Goal: Book appointment/travel/reservation

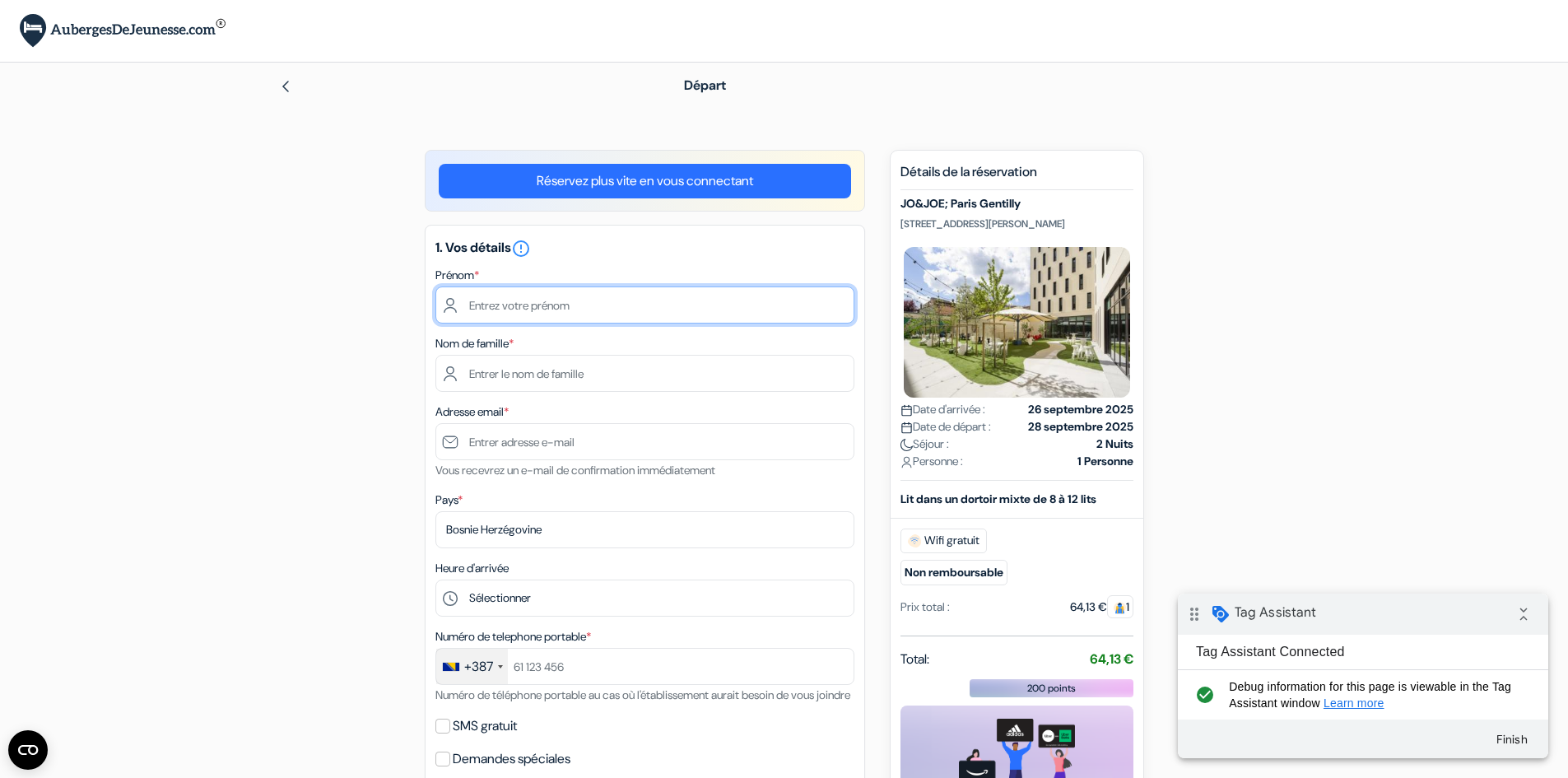
click at [609, 298] on input "text" at bounding box center [645, 305] width 419 height 37
type input "Test"
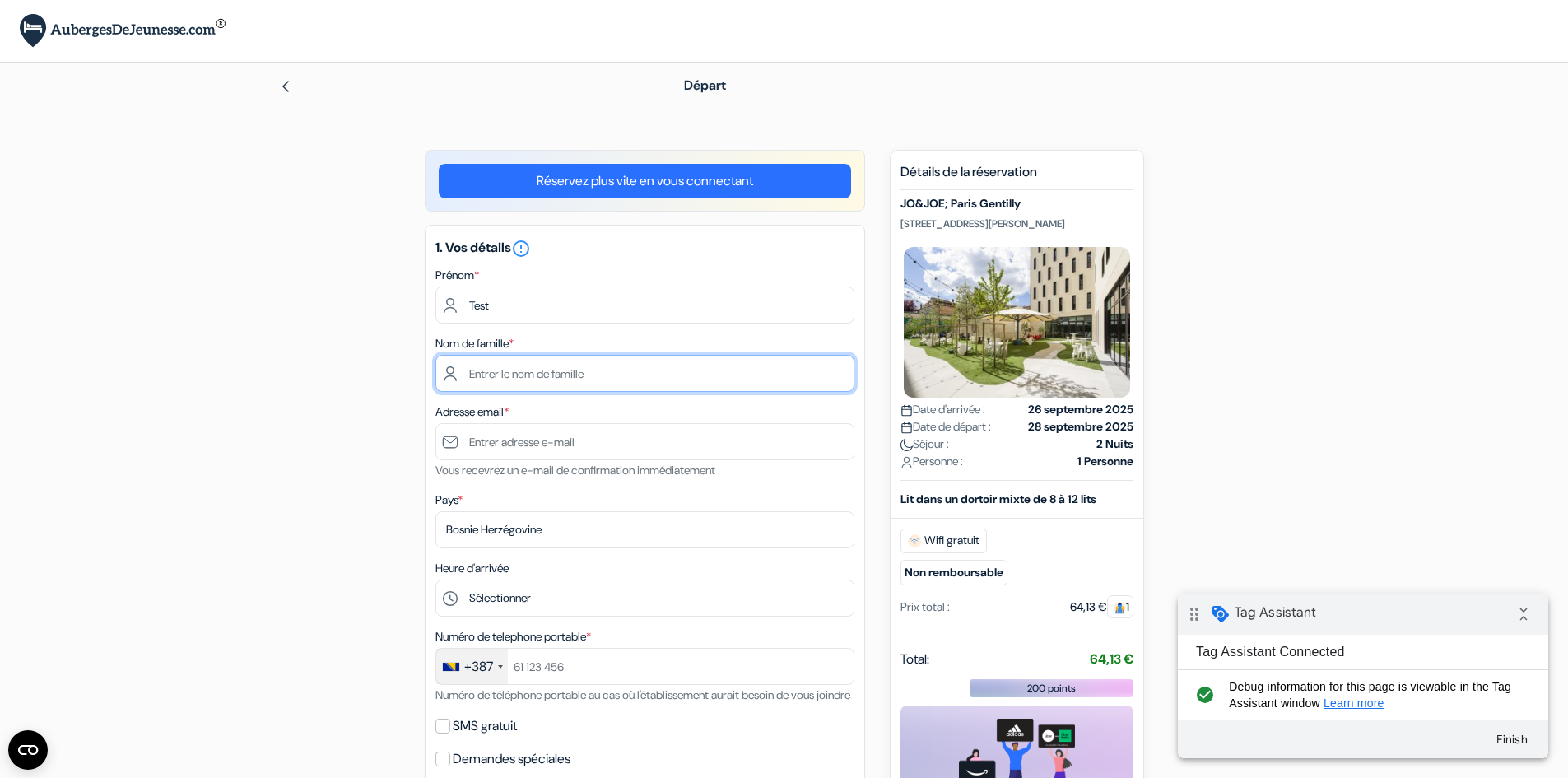
click at [532, 376] on input "text" at bounding box center [645, 373] width 419 height 37
type input "Test"
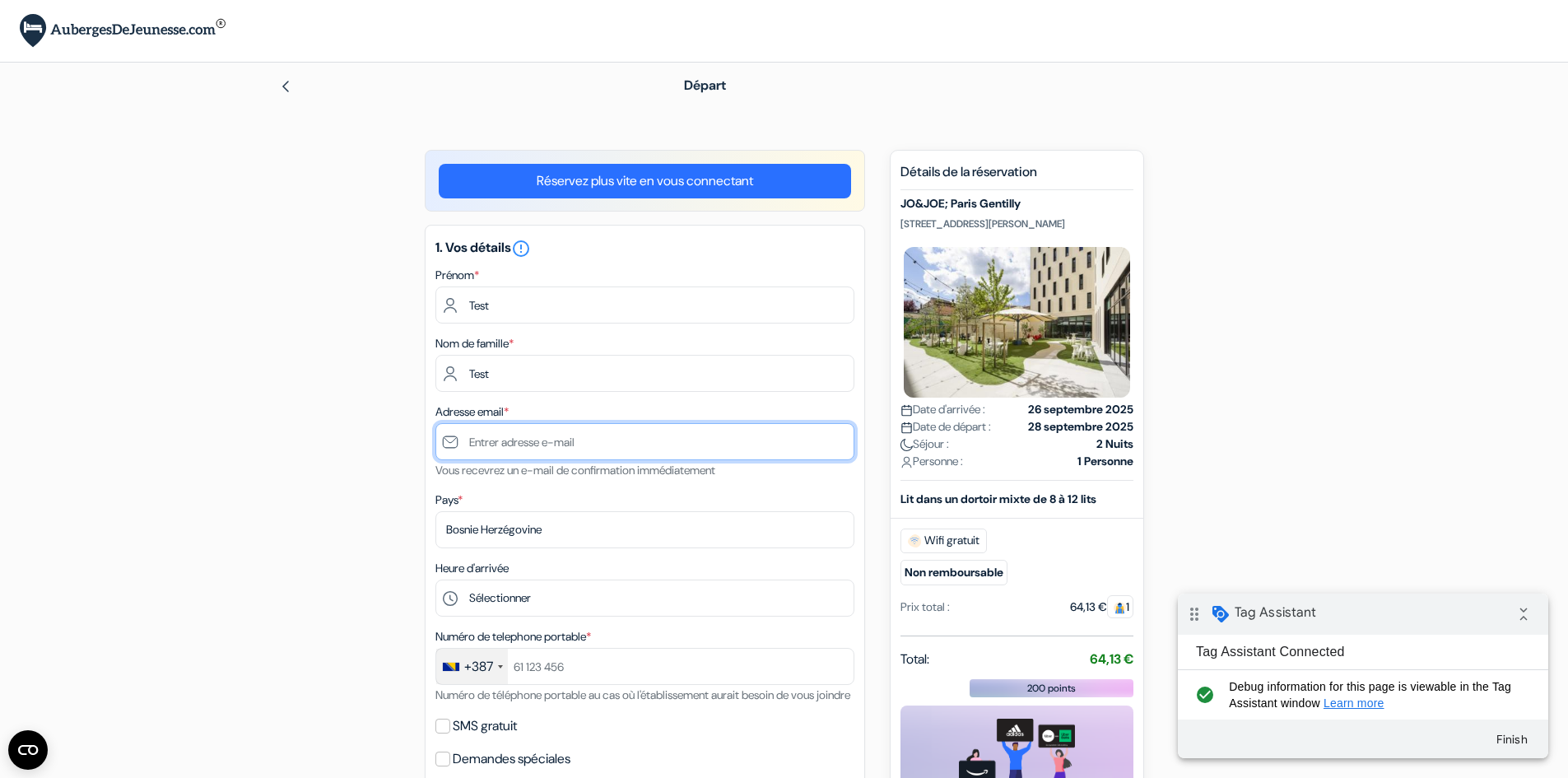
click at [533, 441] on input "text" at bounding box center [645, 441] width 419 height 37
type input "[EMAIL_ADDRESS][DOMAIN_NAME]"
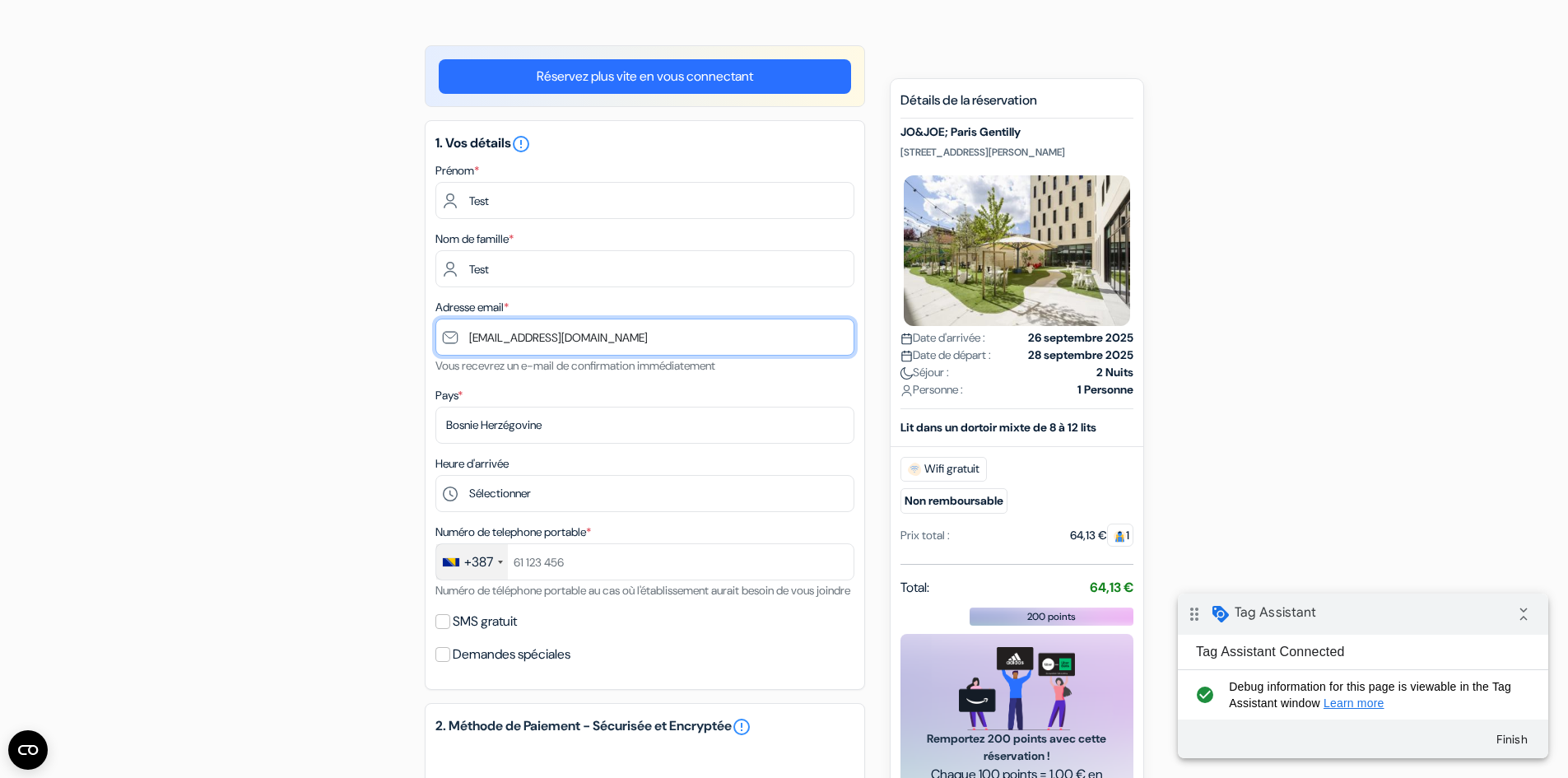
scroll to position [246, 0]
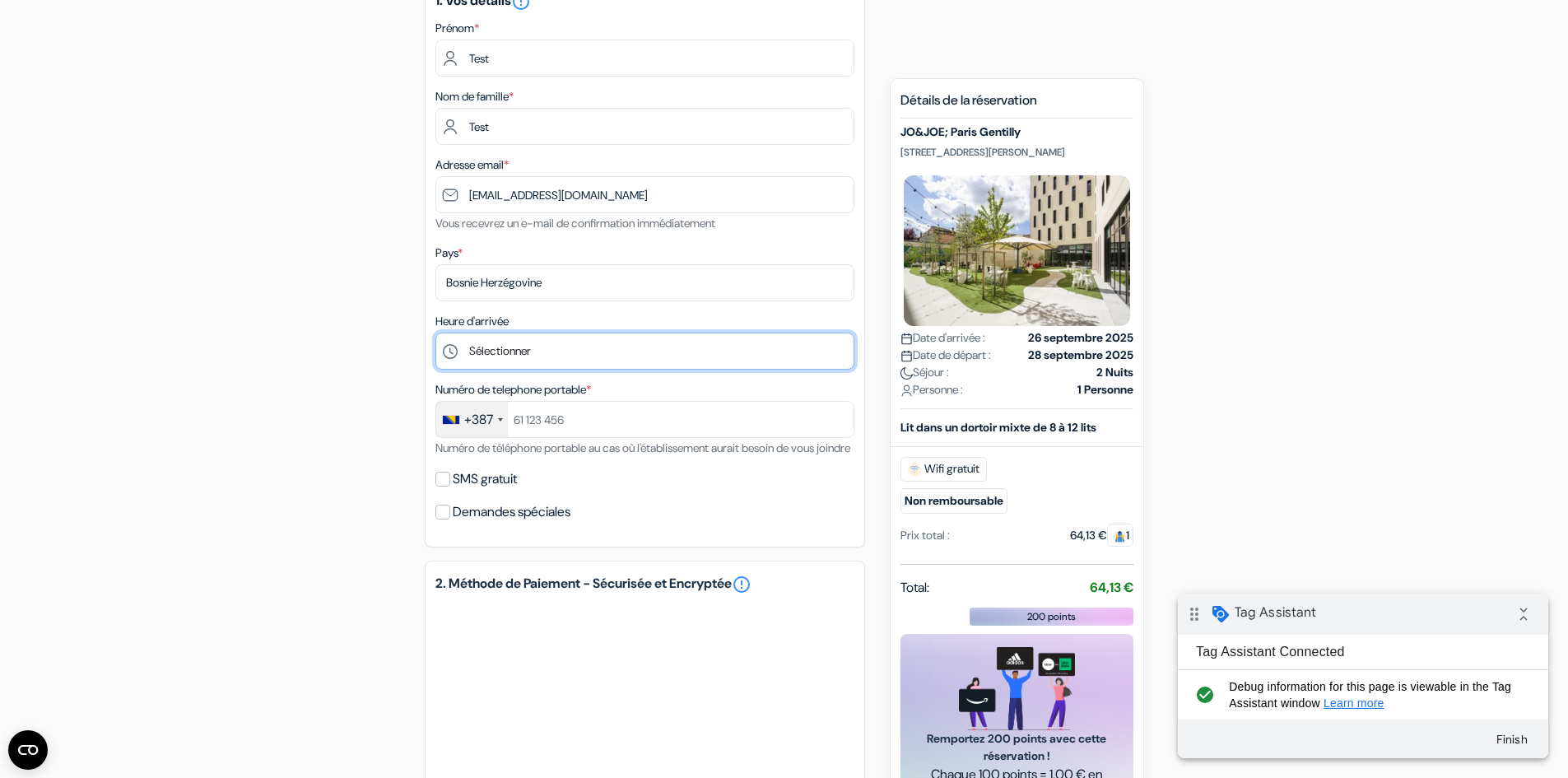
click at [544, 359] on select "Sélectionner 1:00 2:00 3:00 4:00 5:00 6:00 7:00 8:00 9:00 10:00 11:00 12:00 13:…" at bounding box center [645, 350] width 419 height 37
click at [551, 352] on select "Sélectionner 1:00 2:00 3:00 4:00 5:00 6:00 7:00 8:00 9:00 10:00 11:00 12:00 13:…" at bounding box center [645, 350] width 419 height 37
select select "3"
click at [436, 333] on select "Sélectionner 1:00 2:00 3:00 4:00 5:00 6:00 7:00 8:00 9:00 10:00 11:00 12:00 13:…" at bounding box center [645, 350] width 419 height 37
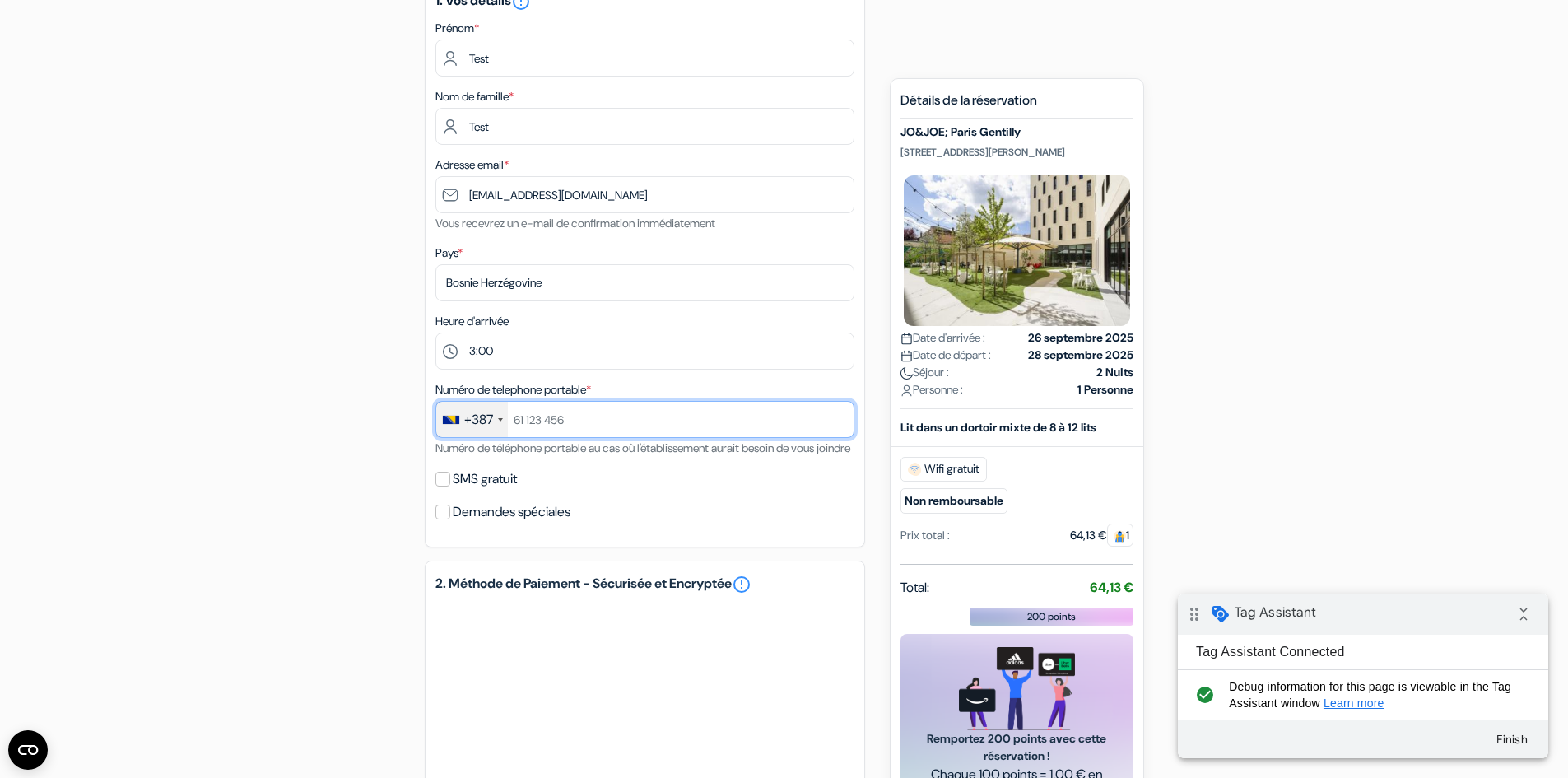
click at [559, 428] on input "text" at bounding box center [645, 419] width 419 height 37
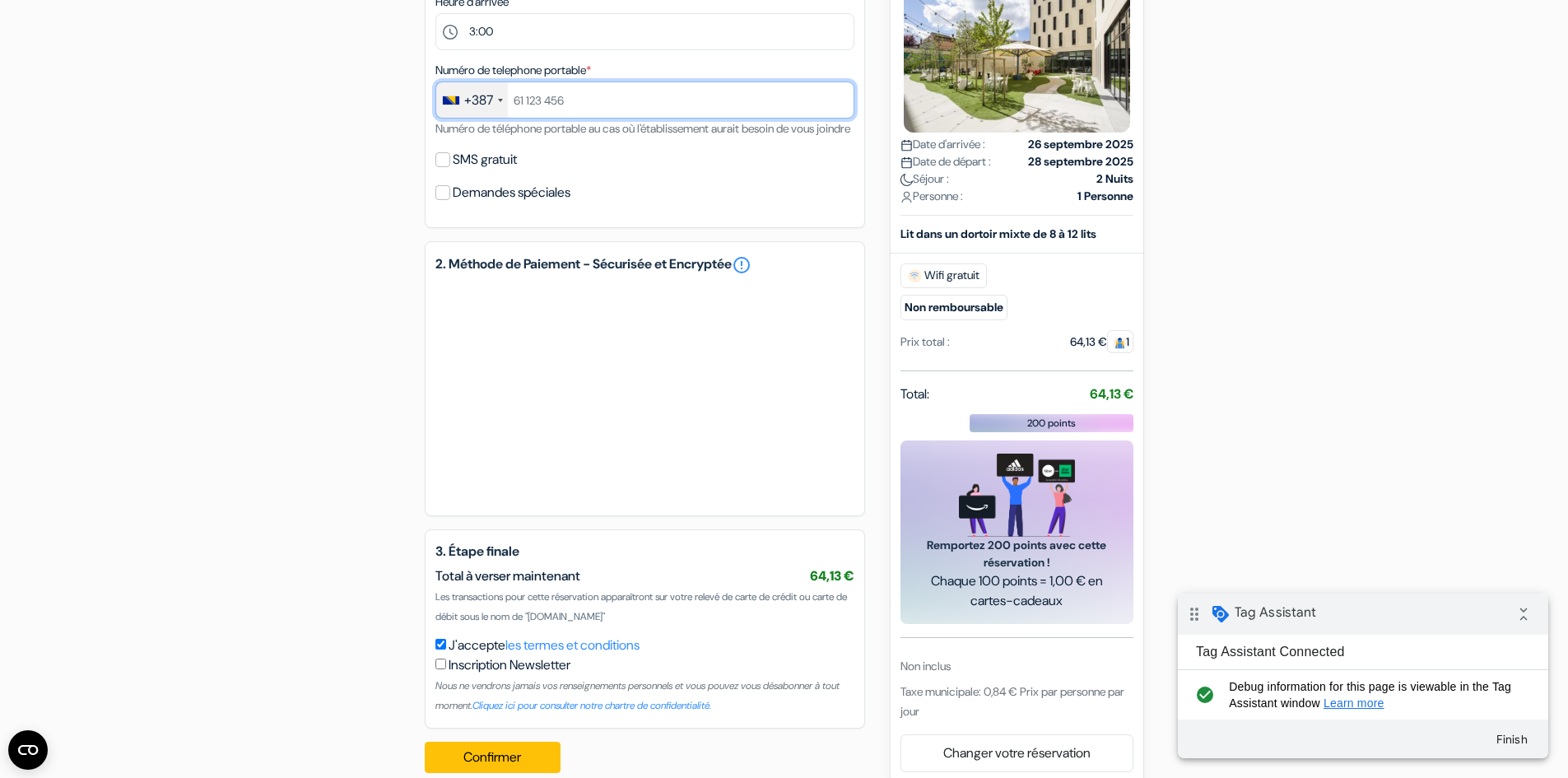
scroll to position [610, 0]
